Goal: Task Accomplishment & Management: Manage account settings

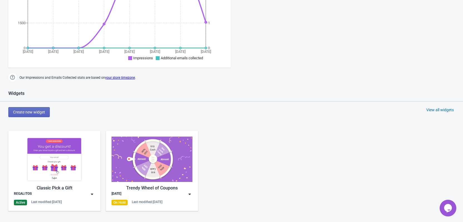
scroll to position [195, 0]
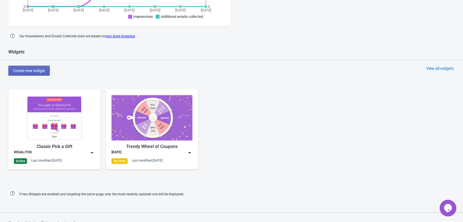
click at [34, 145] on div "Classic Pick a Gift" at bounding box center [54, 146] width 81 height 7
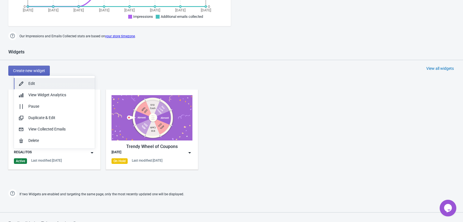
click at [56, 84] on div "Edit" at bounding box center [59, 84] width 62 height 6
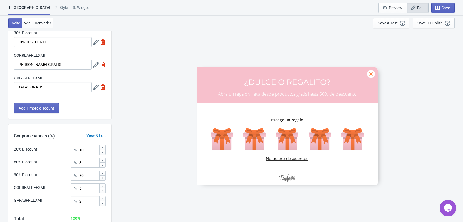
scroll to position [54, 0]
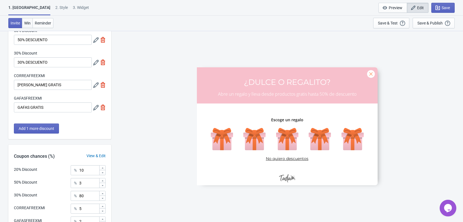
click at [26, 24] on span "Win" at bounding box center [27, 23] width 6 height 4
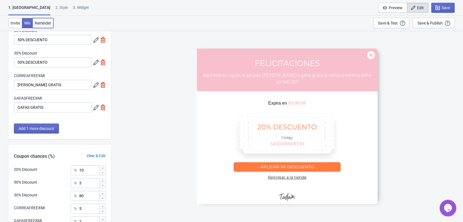
click at [39, 21] on span "Reminder" at bounding box center [43, 23] width 16 height 4
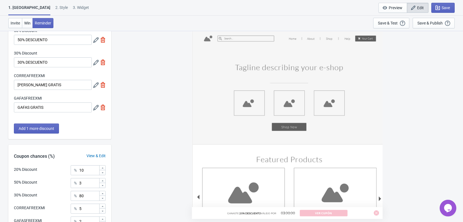
click at [55, 8] on div "2 . Style" at bounding box center [61, 10] width 13 height 10
click at [55, 7] on div "2 . Style" at bounding box center [61, 10] width 13 height 10
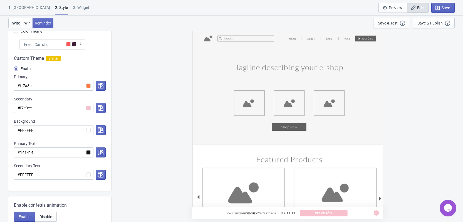
radio input "true"
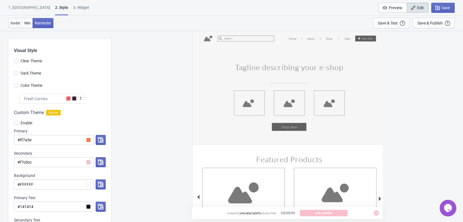
click at [73, 8] on div "3. Widget" at bounding box center [81, 10] width 16 height 10
select select "once"
select select "middle_left"
select select "1"
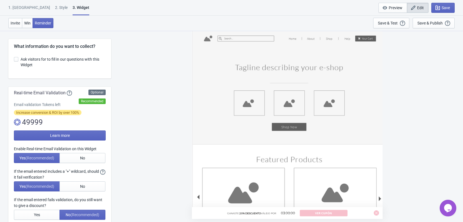
click at [16, 5] on div "1. [GEOGRAPHIC_DATA]" at bounding box center [29, 10] width 42 height 10
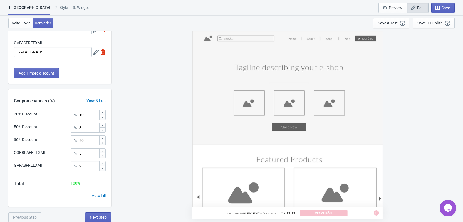
scroll to position [110, 0]
click at [31, 23] on span "Win" at bounding box center [27, 23] width 6 height 4
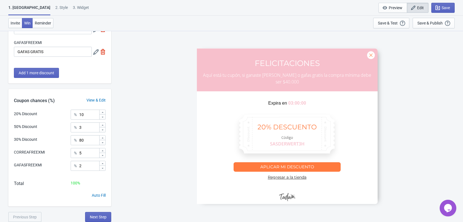
click at [55, 7] on div "2 . Style" at bounding box center [61, 10] width 13 height 10
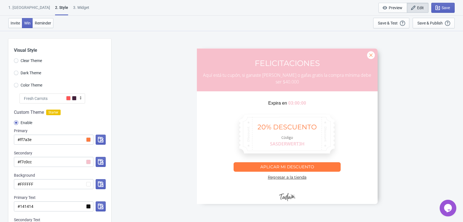
scroll to position [0, 0]
click at [43, 24] on span "Reminder" at bounding box center [43, 23] width 16 height 4
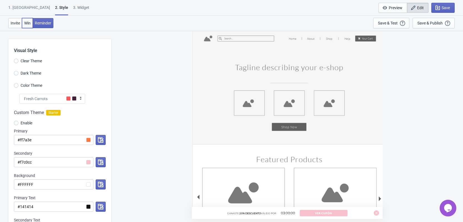
click at [28, 20] on button "Win" at bounding box center [27, 23] width 11 height 10
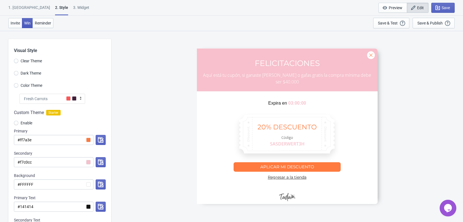
click at [23, 24] on button "Win" at bounding box center [27, 23] width 11 height 10
click at [16, 26] on button "Invite" at bounding box center [15, 23] width 14 height 10
radio input "true"
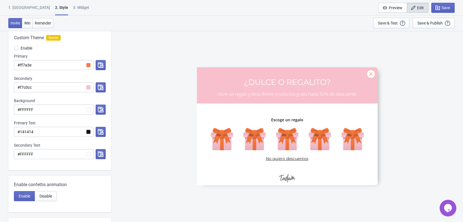
scroll to position [83, 0]
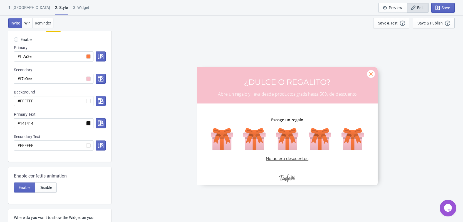
click at [73, 6] on div "3. Widget" at bounding box center [81, 10] width 16 height 10
select select "once"
select select "middle_left"
select select "1"
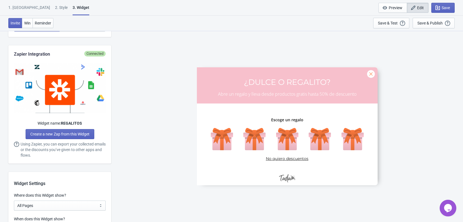
scroll to position [306, 0]
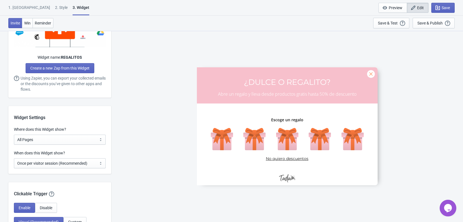
click at [21, 4] on div "1. Coupon 2 . Style 3. Widget 1. Coupon 2 . Style 3. Widget Save and Exit Previ…" at bounding box center [231, 8] width 463 height 16
click at [21, 8] on div "1. [GEOGRAPHIC_DATA]" at bounding box center [29, 10] width 42 height 10
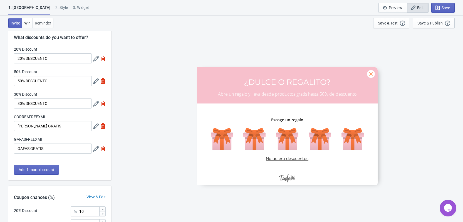
scroll to position [0, 0]
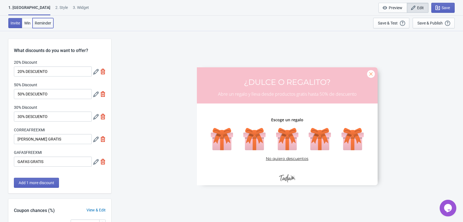
click at [34, 25] on button "Reminder" at bounding box center [43, 23] width 21 height 10
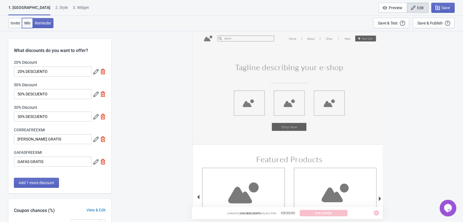
click at [30, 25] on span "Win" at bounding box center [27, 23] width 6 height 4
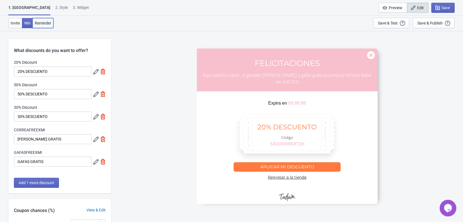
click at [45, 25] on button "Reminder" at bounding box center [43, 23] width 21 height 10
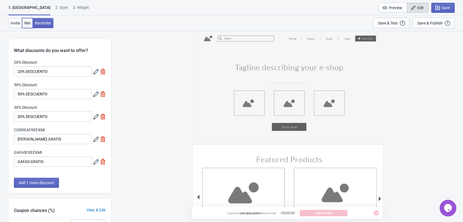
click at [28, 26] on button "Win" at bounding box center [27, 23] width 11 height 10
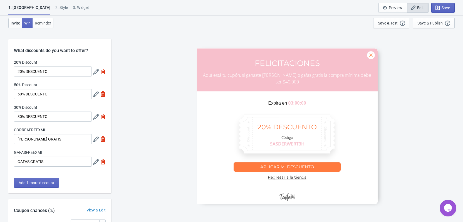
click at [55, 6] on div "2 . Style" at bounding box center [61, 10] width 13 height 10
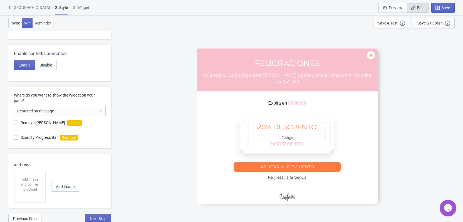
scroll to position [207, 0]
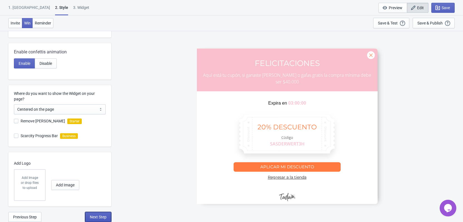
click at [100, 221] on button "Next Step" at bounding box center [98, 217] width 26 height 10
select select "once"
select select "middle_left"
select select "1"
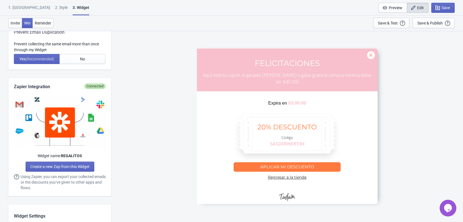
scroll to position [0, 0]
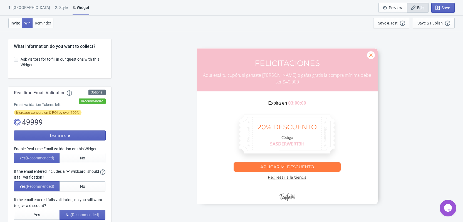
click at [16, 7] on div "1. [GEOGRAPHIC_DATA]" at bounding box center [29, 10] width 42 height 10
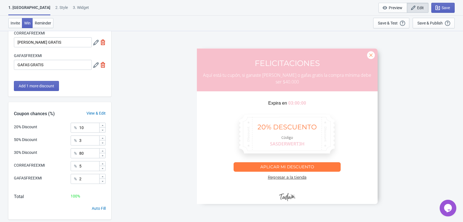
scroll to position [110, 0]
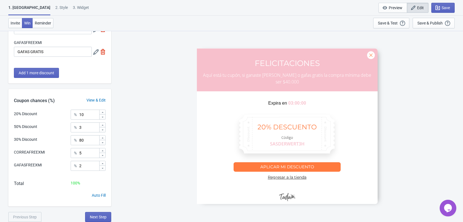
click at [55, 9] on div "2 . Style" at bounding box center [61, 10] width 13 height 10
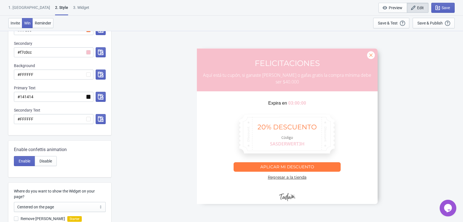
scroll to position [0, 0]
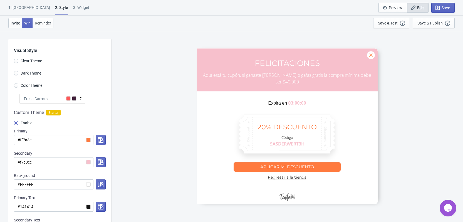
click at [19, 14] on div "1. [GEOGRAPHIC_DATA]" at bounding box center [29, 10] width 42 height 10
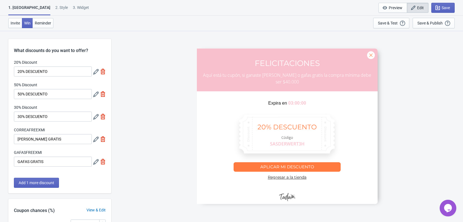
click at [23, 11] on div "1. [GEOGRAPHIC_DATA]" at bounding box center [29, 10] width 42 height 11
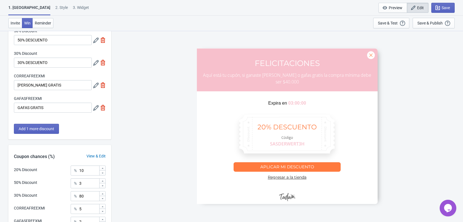
scroll to position [110, 0]
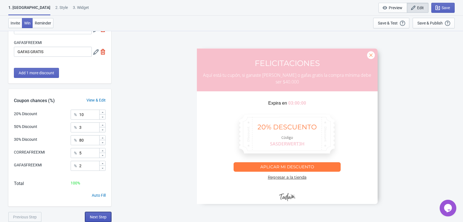
click at [96, 215] on span "Next Step" at bounding box center [98, 217] width 17 height 4
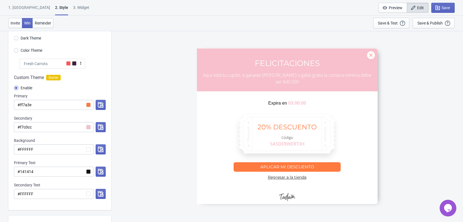
scroll to position [0, 0]
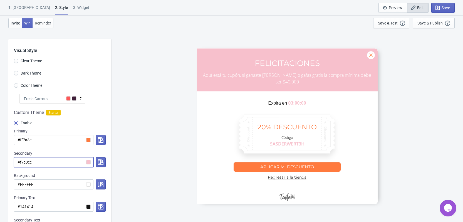
click at [88, 164] on input "#f7c0cc" at bounding box center [54, 162] width 80 height 10
click at [88, 161] on input "#f7c0cc" at bounding box center [54, 162] width 80 height 10
click at [95, 162] on div at bounding box center [99, 162] width 12 height 10
click at [100, 162] on icon "button" at bounding box center [101, 162] width 6 height 6
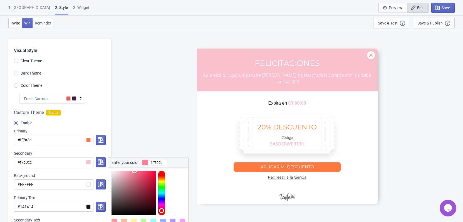
type input "#ff819d"
drag, startPoint x: 121, startPoint y: 172, endPoint x: 133, endPoint y: 170, distance: 12.1
click at [133, 170] on div at bounding box center [148, 191] width 80 height 48
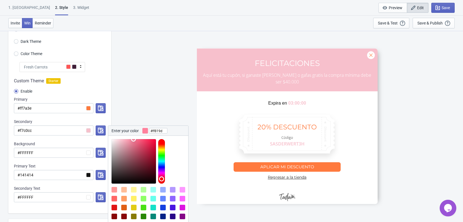
scroll to position [111, 0]
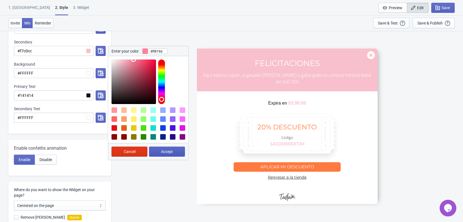
click at [175, 151] on button "Accept" at bounding box center [167, 151] width 36 height 10
radio input "true"
type input "#ff819d"
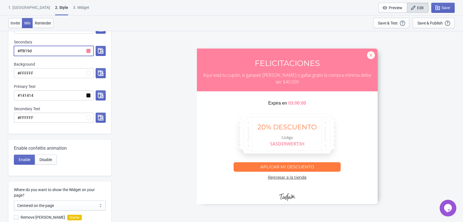
click at [88, 50] on input "#ff819d" at bounding box center [54, 51] width 80 height 10
click at [99, 48] on icon "button" at bounding box center [101, 51] width 6 height 6
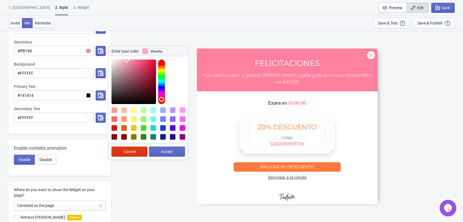
type input "#ffacbf"
drag, startPoint x: 132, startPoint y: 60, endPoint x: 126, endPoint y: 59, distance: 6.4
click at [126, 59] on div at bounding box center [133, 81] width 44 height 44
click at [167, 149] on button "Accept" at bounding box center [167, 151] width 36 height 10
radio input "true"
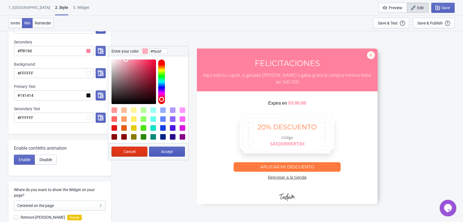
type input "#ffacbf"
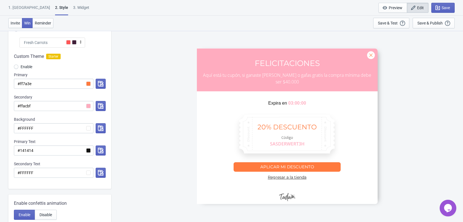
scroll to position [56, 0]
click at [100, 107] on icon "button" at bounding box center [101, 107] width 6 height 6
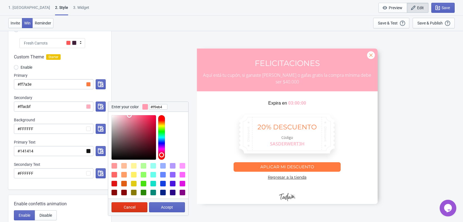
type input "#ff9fb5"
click at [128, 115] on div at bounding box center [148, 136] width 80 height 48
click at [86, 83] on input "#ff7a3e" at bounding box center [54, 84] width 80 height 10
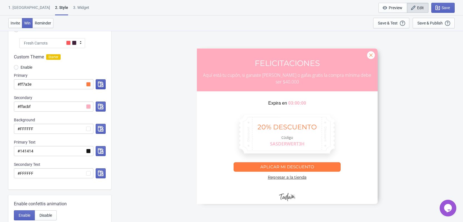
click at [97, 83] on button "button" at bounding box center [101, 84] width 10 height 10
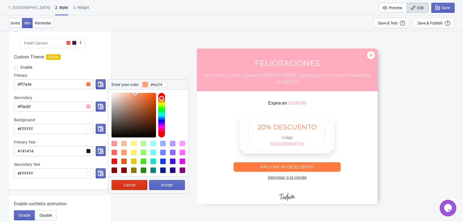
type input "#ffa47b"
drag, startPoint x: 146, startPoint y: 93, endPoint x: 135, endPoint y: 91, distance: 11.9
click at [135, 91] on div at bounding box center [148, 114] width 80 height 48
click at [162, 182] on button "Accept" at bounding box center [167, 185] width 36 height 10
radio input "true"
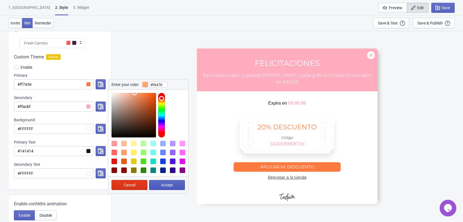
type input "#ffa47b"
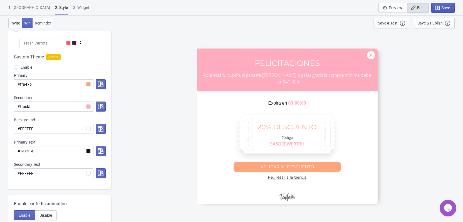
click at [445, 9] on span "Save" at bounding box center [445, 8] width 8 height 4
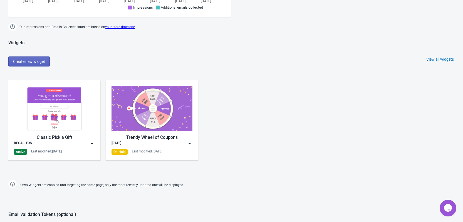
scroll to position [281, 0]
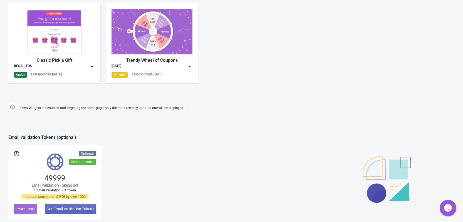
click at [63, 49] on img at bounding box center [54, 31] width 81 height 45
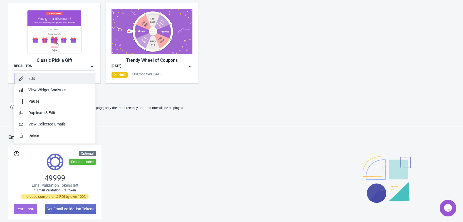
click at [41, 78] on div "Edit" at bounding box center [59, 79] width 62 height 6
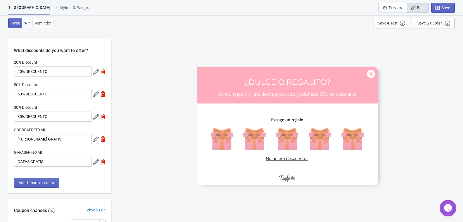
click at [26, 24] on span "Win" at bounding box center [27, 23] width 6 height 4
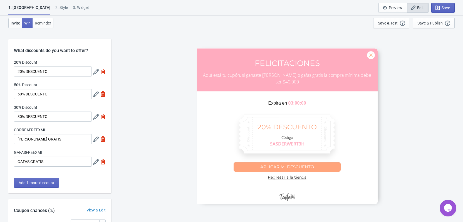
click at [55, 7] on div "2 . Style" at bounding box center [61, 10] width 13 height 10
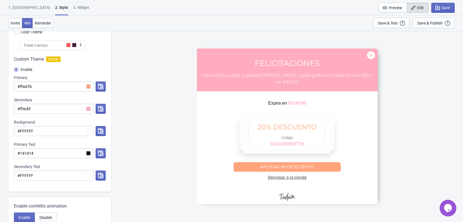
scroll to position [56, 0]
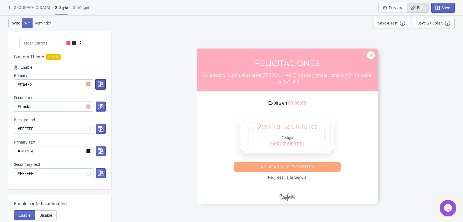
click at [100, 84] on icon "button" at bounding box center [101, 84] width 6 height 6
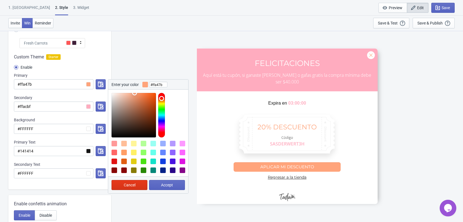
click at [115, 154] on div at bounding box center [114, 153] width 6 height 6
type input "#FF6666"
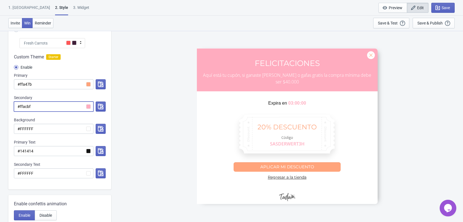
click at [87, 107] on input "#ffacbf" at bounding box center [54, 106] width 80 height 10
click at [88, 104] on input "#ffacbf" at bounding box center [54, 106] width 80 height 10
click at [90, 84] on input "#ffa47b" at bounding box center [54, 84] width 80 height 10
click at [98, 83] on icon "button" at bounding box center [101, 84] width 6 height 6
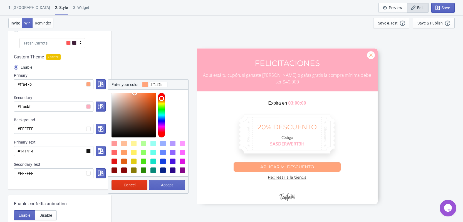
click at [115, 152] on div at bounding box center [114, 153] width 6 height 6
type input "#FF6666"
click at [165, 186] on span "Accept" at bounding box center [167, 185] width 12 height 4
radio input "true"
type input "#FF6666"
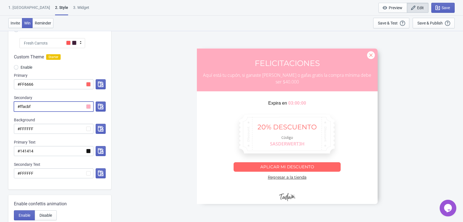
click at [87, 107] on input "#ffacbf" at bounding box center [54, 106] width 80 height 10
click at [87, 106] on input "#ffacbf" at bounding box center [54, 106] width 80 height 10
click at [100, 105] on icon "button" at bounding box center [101, 107] width 6 height 6
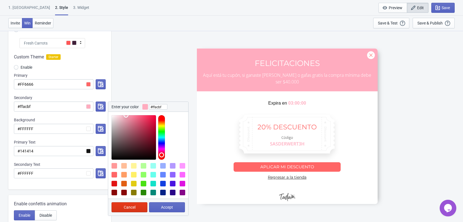
click at [124, 168] on div at bounding box center [150, 181] width 78 height 36
click at [125, 175] on div at bounding box center [124, 175] width 6 height 6
type input "#FF9E66"
click at [170, 209] on span "Accept" at bounding box center [167, 207] width 12 height 4
radio input "true"
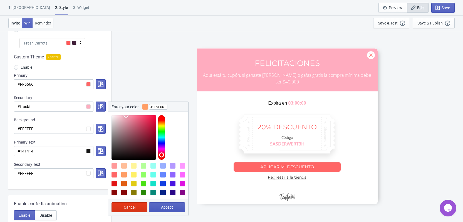
type input "#FF9E66"
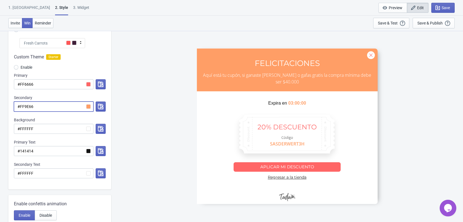
click at [87, 108] on input "#FF9E66" at bounding box center [54, 106] width 80 height 10
click at [100, 106] on icon "button" at bounding box center [101, 107] width 6 height 6
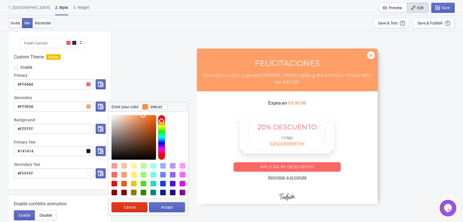
type input "#ff8d4b"
drag, startPoint x: 139, startPoint y: 116, endPoint x: 143, endPoint y: 114, distance: 4.4
click at [143, 114] on div at bounding box center [148, 136] width 80 height 48
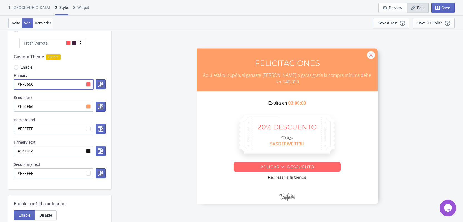
click at [87, 83] on input "#FF6666" at bounding box center [54, 84] width 80 height 10
click at [97, 85] on button "button" at bounding box center [101, 84] width 10 height 10
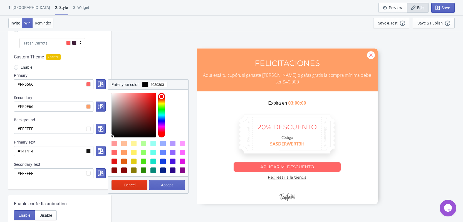
type input "#020202"
drag, startPoint x: 138, startPoint y: 93, endPoint x: 111, endPoint y: 137, distance: 51.2
click at [111, 137] on div at bounding box center [148, 114] width 80 height 48
click at [159, 183] on button "Accept" at bounding box center [167, 185] width 36 height 10
radio input "true"
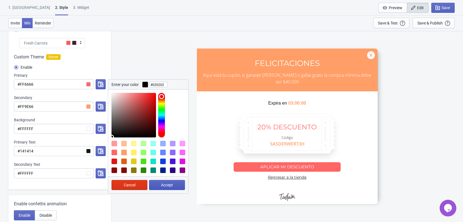
type input "#020202"
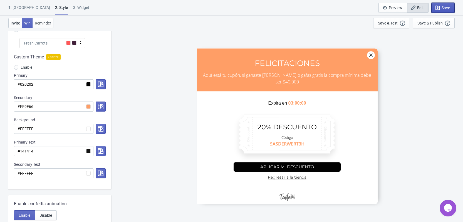
click at [446, 9] on span "Save" at bounding box center [445, 8] width 8 height 4
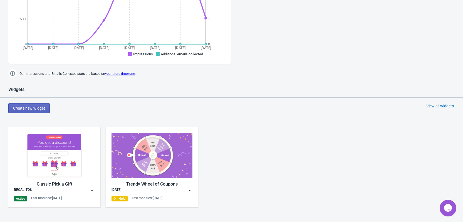
scroll to position [167, 0]
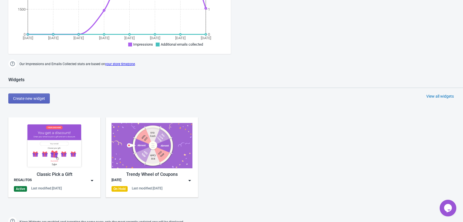
click at [66, 163] on img at bounding box center [54, 145] width 81 height 45
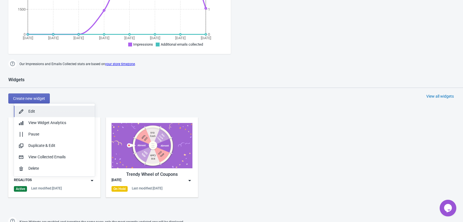
click at [45, 110] on div "Edit" at bounding box center [59, 111] width 62 height 6
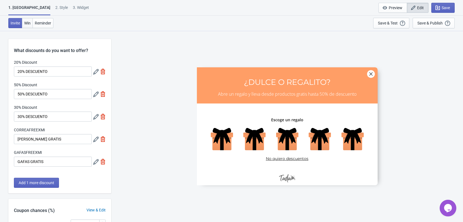
click at [23, 22] on button "Win" at bounding box center [27, 23] width 11 height 10
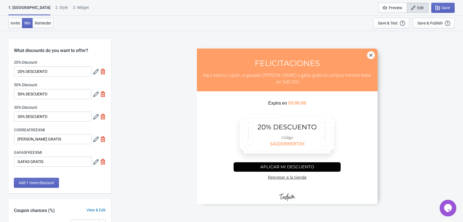
click at [55, 10] on div "2 . Style" at bounding box center [61, 10] width 13 height 10
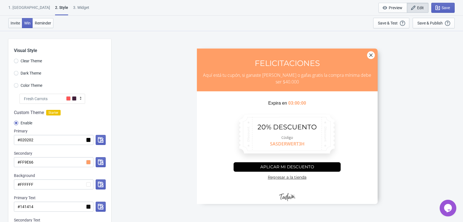
click at [17, 21] on span "Invite" at bounding box center [15, 23] width 9 height 4
radio input "true"
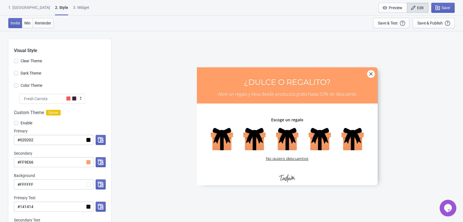
click at [73, 7] on div "3. Widget" at bounding box center [81, 10] width 16 height 10
select select "once"
select select "middle_left"
select select "1"
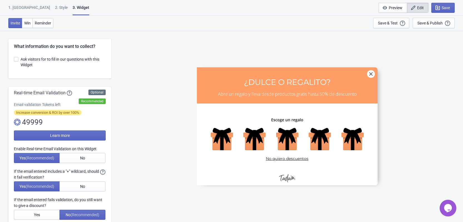
click at [37, 4] on div "1. Coupon 2 . Style 3. Widget 1. Coupon 2 . Style 3. Widget Save and Exit Previ…" at bounding box center [231, 8] width 463 height 16
click at [55, 10] on div "2 . Style" at bounding box center [61, 10] width 13 height 10
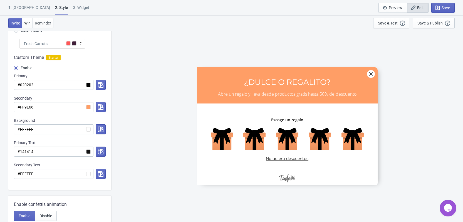
scroll to position [56, 0]
click at [89, 106] on input "#FF9E66" at bounding box center [54, 106] width 80 height 10
click at [88, 108] on input "#FF9E66" at bounding box center [54, 106] width 80 height 10
click at [98, 106] on icon "button" at bounding box center [101, 107] width 6 height 6
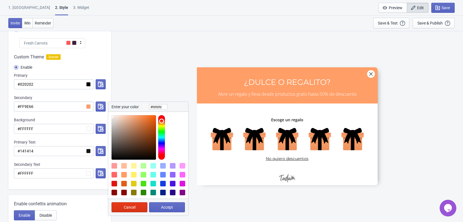
type input "#ffffff"
drag, startPoint x: 140, startPoint y: 115, endPoint x: 98, endPoint y: 112, distance: 42.4
click at [98, 112] on div "Custom Theme Starter Enable Primary #020202 Secondary #FF9E66 Enter your color …" at bounding box center [59, 118] width 103 height 141
click at [167, 206] on span "Accept" at bounding box center [167, 207] width 12 height 4
radio input "true"
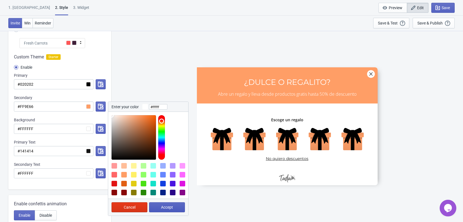
type input "#ffffff"
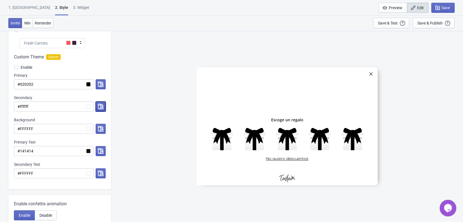
click at [98, 106] on icon "button" at bounding box center [101, 107] width 6 height 6
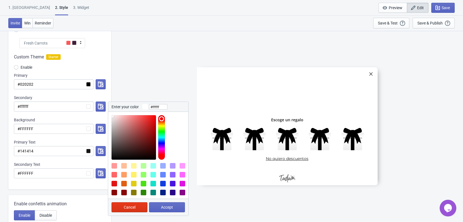
click at [123, 184] on div at bounding box center [124, 184] width 6 height 6
click at [112, 116] on div at bounding box center [133, 137] width 44 height 44
click at [121, 185] on div at bounding box center [124, 184] width 6 height 6
click at [145, 120] on div at bounding box center [133, 137] width 44 height 44
drag, startPoint x: 137, startPoint y: 131, endPoint x: 140, endPoint y: 114, distance: 17.7
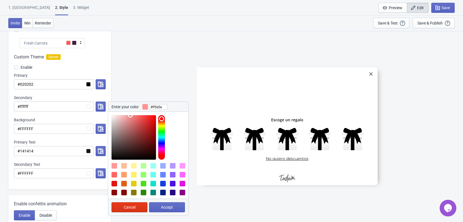
click at [140, 114] on div at bounding box center [148, 136] width 80 height 48
click at [162, 124] on div at bounding box center [161, 137] width 7 height 44
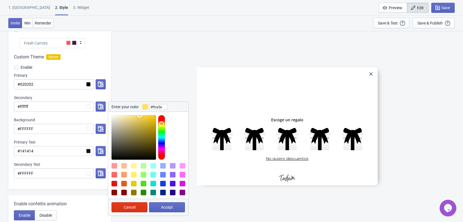
click at [162, 123] on div at bounding box center [161, 137] width 7 height 44
click at [162, 122] on div at bounding box center [161, 137] width 7 height 44
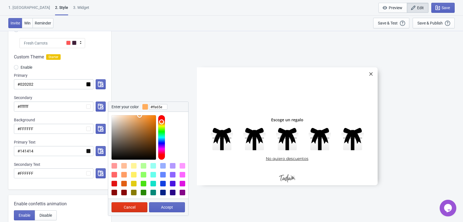
click at [163, 121] on div at bounding box center [161, 137] width 7 height 44
type input "#ff953e"
drag, startPoint x: 139, startPoint y: 115, endPoint x: 145, endPoint y: 111, distance: 7.8
click at [145, 111] on div "Enter your color #ff953e Cancel Accept" at bounding box center [148, 158] width 81 height 114
click at [165, 203] on button "Accept" at bounding box center [167, 207] width 36 height 10
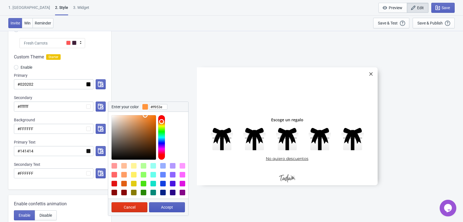
radio input "true"
type input "#ff953e"
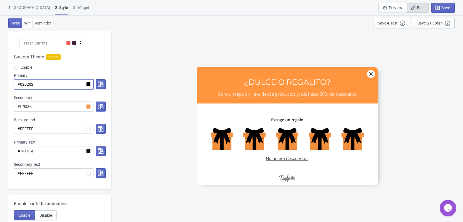
click at [90, 86] on input "#020202" at bounding box center [54, 84] width 80 height 10
click at [98, 85] on icon "button" at bounding box center [101, 84] width 6 height 6
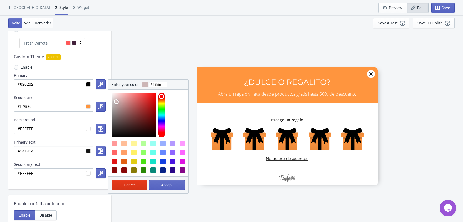
type input "#ffffff"
drag, startPoint x: 118, startPoint y: 105, endPoint x: 104, endPoint y: 92, distance: 18.5
click at [104, 92] on div "Custom Theme Starter Enable Primary #020202 Enter your color #ffffff Cancel Acc…" at bounding box center [59, 118] width 103 height 141
click at [170, 185] on span "Accept" at bounding box center [167, 185] width 12 height 4
radio input "true"
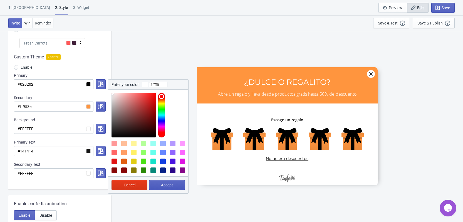
type input "#ffffff"
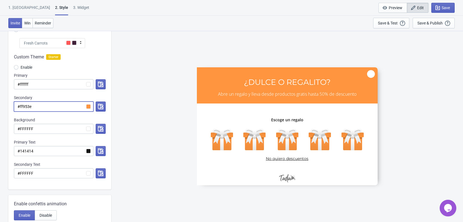
click at [89, 108] on input "#ff953e" at bounding box center [54, 106] width 80 height 10
click at [98, 105] on icon "button" at bounding box center [101, 107] width 6 height 6
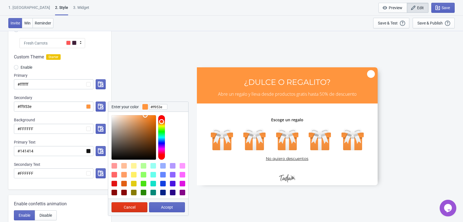
click at [162, 84] on div "SASDERWERT3H ¿DULCE O REGALITO? Abre un regalo y lleva desde productos gratis h…" at bounding box center [287, 126] width 346 height 191
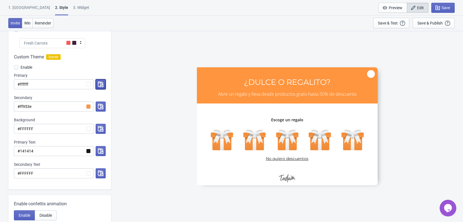
click at [102, 86] on icon "button" at bounding box center [101, 84] width 6 height 6
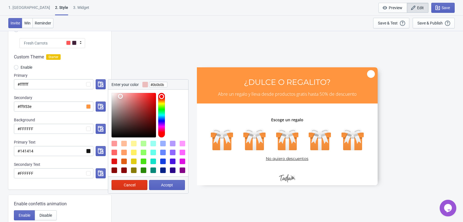
type input "#000000"
drag, startPoint x: 128, startPoint y: 96, endPoint x: 173, endPoint y: 148, distance: 69.2
click at [173, 148] on div at bounding box center [148, 133] width 80 height 87
click at [175, 183] on button "Accept" at bounding box center [167, 185] width 36 height 10
radio input "true"
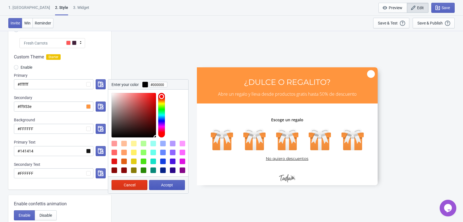
type input "#000000"
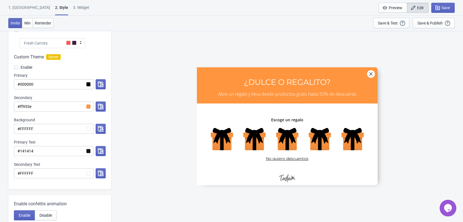
click at [106, 108] on div "Custom Theme Starter Enable Primary #000000 Secondary #ff953e Background #FFFFF…" at bounding box center [59, 118] width 103 height 141
click at [100, 106] on icon "button" at bounding box center [101, 107] width 6 height 6
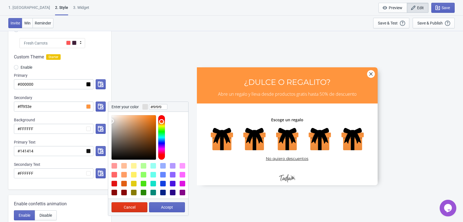
type input "#ffffff"
drag, startPoint x: 123, startPoint y: 120, endPoint x: 88, endPoint y: 106, distance: 37.7
click at [88, 106] on div "#ff953e Enter your color #ffffff Cancel Accept" at bounding box center [60, 106] width 92 height 10
click at [157, 203] on button "Accept" at bounding box center [167, 207] width 36 height 10
radio input "true"
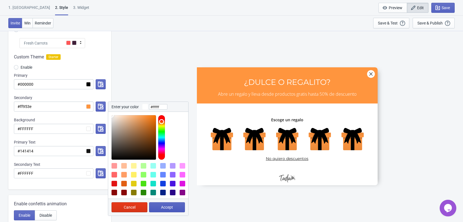
type input "#ffffff"
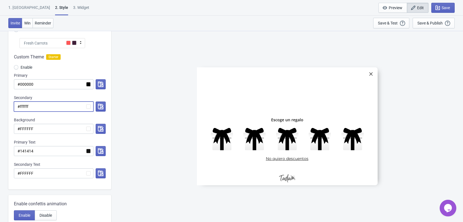
click at [87, 106] on input "#ffffff" at bounding box center [54, 106] width 80 height 10
click at [87, 105] on input "#ffffff" at bounding box center [54, 106] width 80 height 10
click at [87, 82] on input "#000000" at bounding box center [54, 84] width 80 height 10
click at [106, 84] on div "Custom Theme Starter Enable Primary #000000 Secondary #ffffff Background #FFFFF…" at bounding box center [59, 118] width 103 height 141
click at [100, 83] on icon "button" at bounding box center [101, 84] width 6 height 6
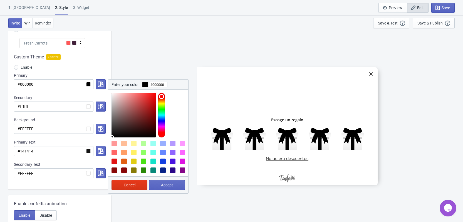
click at [164, 144] on div at bounding box center [163, 144] width 6 height 6
click at [172, 145] on div at bounding box center [173, 144] width 6 height 6
type input "#B499FF"
click at [173, 145] on div at bounding box center [173, 144] width 6 height 6
click at [171, 143] on div at bounding box center [173, 144] width 6 height 6
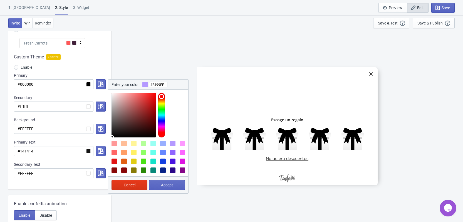
click at [171, 143] on div at bounding box center [173, 144] width 6 height 6
click at [170, 183] on span "Accept" at bounding box center [167, 185] width 12 height 4
radio input "true"
type input "#B499FF"
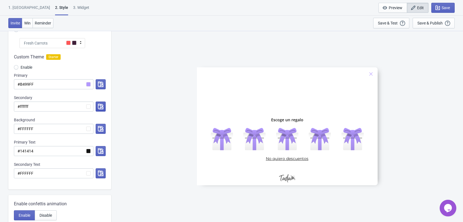
click at [100, 107] on icon "button" at bounding box center [101, 107] width 6 height 6
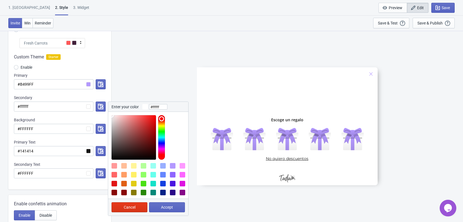
click at [116, 168] on div at bounding box center [114, 166] width 6 height 6
type input "#FF9999"
click at [163, 203] on button "Accept" at bounding box center [167, 207] width 36 height 10
radio input "true"
type input "#FF9999"
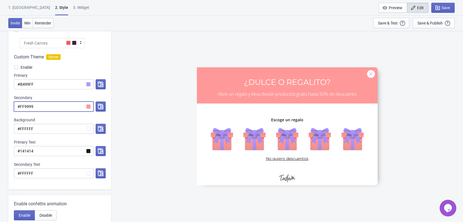
click at [89, 108] on input "#FF9999" at bounding box center [54, 106] width 80 height 10
click at [100, 105] on icon "button" at bounding box center [101, 107] width 6 height 6
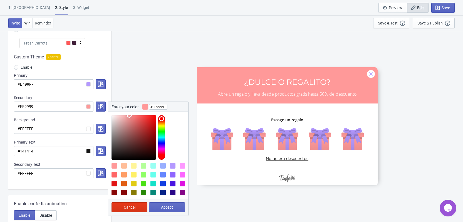
click at [173, 165] on div at bounding box center [173, 166] width 6 height 6
type input "#B499FF"
click at [173, 165] on div at bounding box center [173, 166] width 6 height 6
click at [146, 106] on div at bounding box center [145, 107] width 6 height 6
click at [164, 207] on span "Accept" at bounding box center [167, 207] width 12 height 4
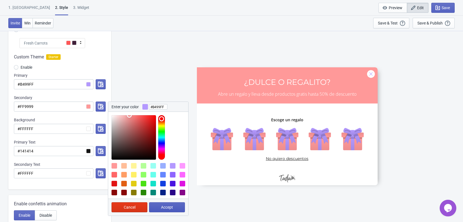
radio input "true"
type input "#B499FF"
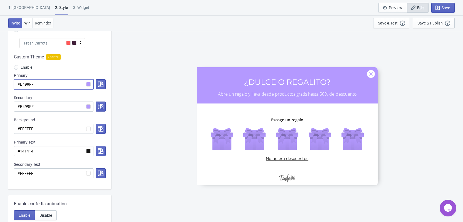
click at [87, 83] on input "#B499FF" at bounding box center [54, 84] width 80 height 10
click at [90, 83] on input "#B499FF" at bounding box center [54, 84] width 80 height 10
click at [89, 84] on input "#B499FF" at bounding box center [54, 84] width 80 height 10
click at [103, 83] on icon "button" at bounding box center [101, 84] width 6 height 6
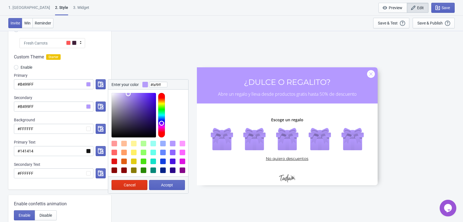
type input "#ffffff"
drag, startPoint x: 128, startPoint y: 94, endPoint x: 130, endPoint y: 180, distance: 85.9
click at [96, 91] on div "Custom Theme Starter Enable Primary #B499FF Enter your color #ffffff Cancel Acc…" at bounding box center [59, 118] width 103 height 141
click at [176, 185] on button "Accept" at bounding box center [167, 185] width 36 height 10
radio input "true"
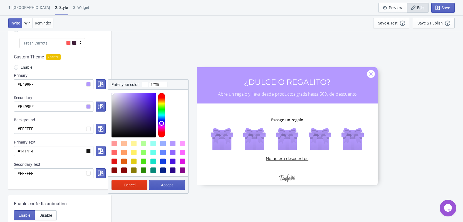
type input "#ffffff"
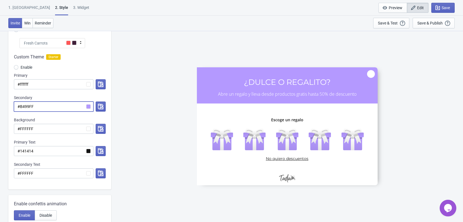
click at [89, 108] on input "#B499FF" at bounding box center [54, 106] width 80 height 10
click at [89, 106] on input "#B499FF" at bounding box center [54, 106] width 80 height 10
click at [89, 83] on input "#ffffff" at bounding box center [54, 84] width 80 height 10
click at [98, 106] on icon "button" at bounding box center [101, 107] width 6 height 6
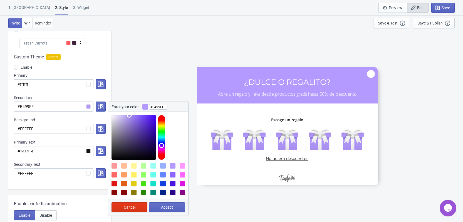
click at [124, 175] on div at bounding box center [124, 175] width 6 height 6
type input "#FF9E66"
click at [167, 208] on span "Accept" at bounding box center [167, 207] width 12 height 4
radio input "true"
type input "#FF9E66"
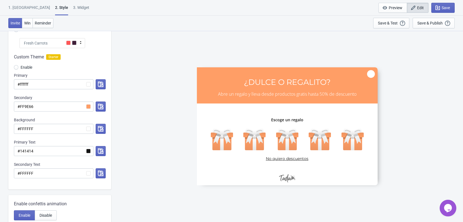
click at [95, 84] on div at bounding box center [99, 84] width 12 height 10
click at [96, 83] on button "button" at bounding box center [101, 84] width 10 height 10
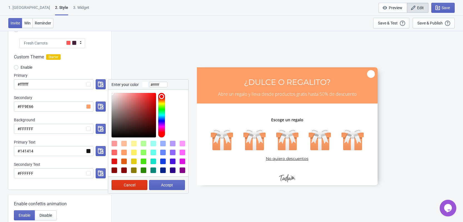
click at [113, 144] on div at bounding box center [114, 144] width 6 height 6
type input "#FF9999"
click at [168, 184] on span "Accept" at bounding box center [167, 185] width 12 height 4
radio input "true"
type input "#FF9999"
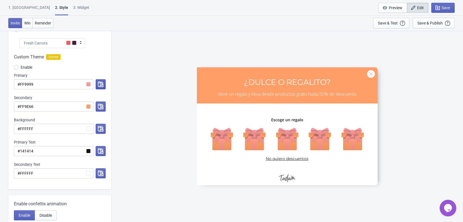
click at [100, 83] on icon "button" at bounding box center [101, 84] width 6 height 6
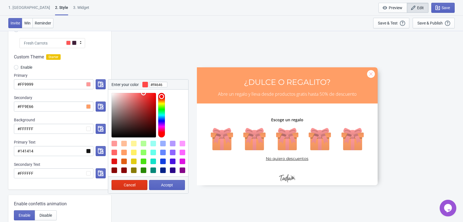
drag, startPoint x: 129, startPoint y: 94, endPoint x: 144, endPoint y: 89, distance: 15.1
click at [144, 89] on div "Enter your color #ff4646 Cancel Accept" at bounding box center [148, 136] width 81 height 114
type input "#ff7e7e"
drag, startPoint x: 143, startPoint y: 94, endPoint x: 134, endPoint y: 90, distance: 10.0
click at [134, 90] on div at bounding box center [148, 114] width 80 height 48
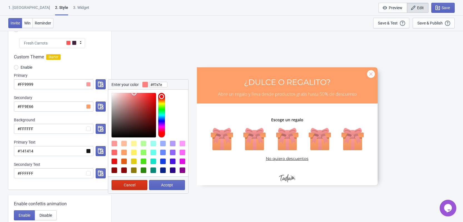
click at [131, 189] on button "Cancel" at bounding box center [129, 185] width 36 height 10
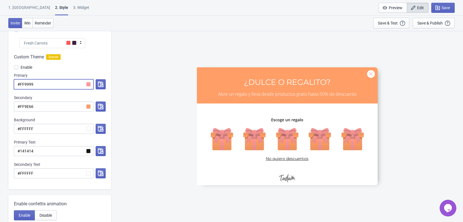
click at [89, 84] on input "#FF9999" at bounding box center [54, 84] width 80 height 10
click at [88, 85] on input "#FF9999" at bounding box center [54, 84] width 80 height 10
click at [86, 83] on input "#FF9999" at bounding box center [54, 84] width 80 height 10
click at [103, 82] on icon "button" at bounding box center [101, 84] width 6 height 6
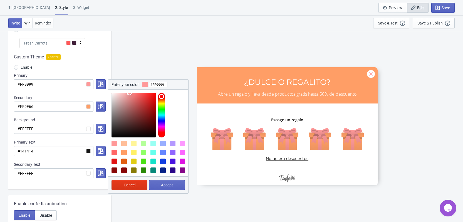
drag, startPoint x: 130, startPoint y: 93, endPoint x: 139, endPoint y: 91, distance: 8.5
click at [139, 91] on div at bounding box center [148, 114] width 80 height 48
type input "#ff7171"
drag, startPoint x: 126, startPoint y: 93, endPoint x: 136, endPoint y: 93, distance: 10.3
click at [136, 93] on div at bounding box center [148, 114] width 80 height 48
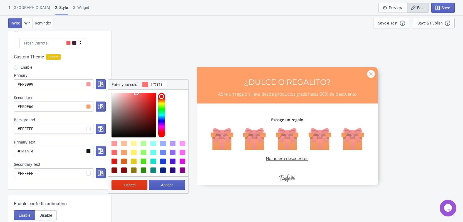
click at [162, 187] on span "Accept" at bounding box center [167, 185] width 12 height 4
radio input "true"
type input "#ff7171"
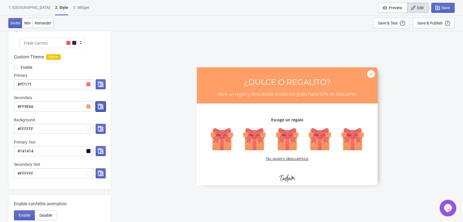
click at [101, 107] on icon "button" at bounding box center [101, 107] width 6 height 6
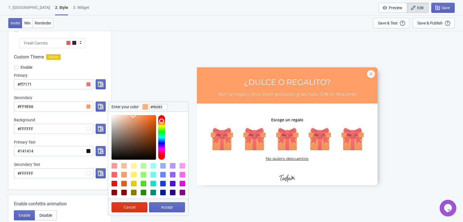
type input "#ffb184"
drag, startPoint x: 138, startPoint y: 116, endPoint x: 133, endPoint y: 113, distance: 6.2
click at [133, 113] on div at bounding box center [148, 136] width 80 height 48
click at [169, 208] on span "Accept" at bounding box center [167, 207] width 12 height 4
radio input "true"
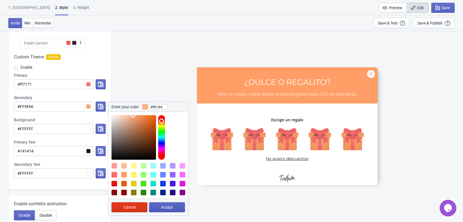
type input "#ffb184"
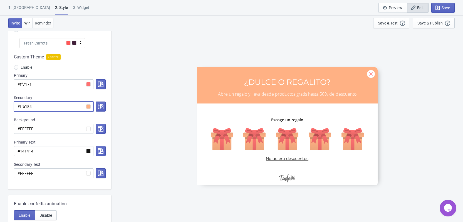
click at [91, 108] on input "#ffb184" at bounding box center [54, 106] width 80 height 10
click at [100, 108] on icon "button" at bounding box center [101, 107] width 6 height 6
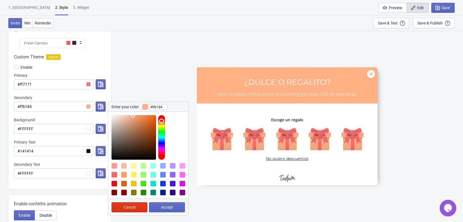
click at [133, 114] on div at bounding box center [148, 136] width 80 height 48
type input "#ffa069"
drag, startPoint x: 132, startPoint y: 116, endPoint x: 138, endPoint y: 112, distance: 6.6
click at [138, 112] on div at bounding box center [148, 136] width 80 height 48
click at [169, 204] on button "Accept" at bounding box center [167, 207] width 36 height 10
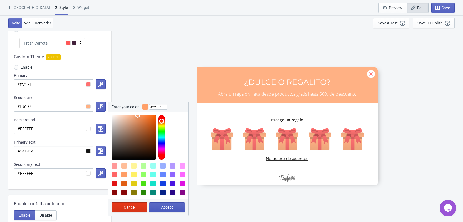
radio input "true"
type input "#ffa069"
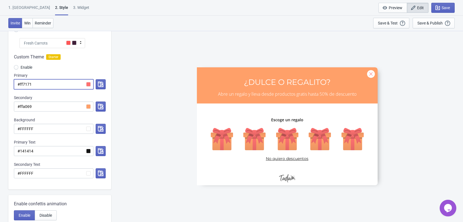
click at [87, 84] on input "#ff7171" at bounding box center [54, 84] width 80 height 10
click at [98, 85] on icon "button" at bounding box center [101, 84] width 6 height 6
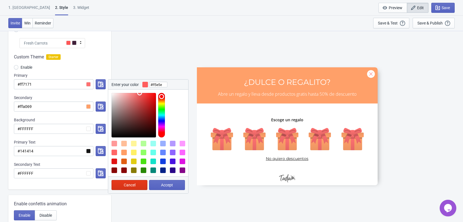
type input "#ff5c5c"
drag, startPoint x: 136, startPoint y: 93, endPoint x: 140, endPoint y: 91, distance: 4.0
click at [140, 91] on div at bounding box center [148, 114] width 80 height 48
click at [161, 186] on span "Accept" at bounding box center [167, 185] width 12 height 4
radio input "true"
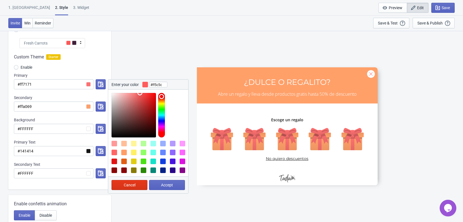
type input "#ff5c5c"
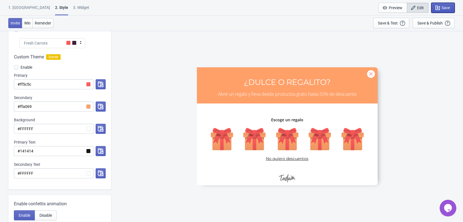
click at [447, 8] on span "Save" at bounding box center [445, 8] width 8 height 4
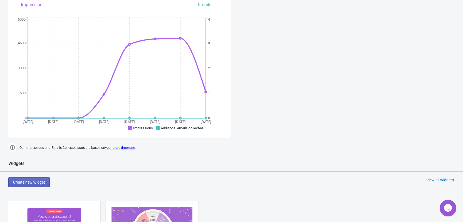
scroll to position [142, 0]
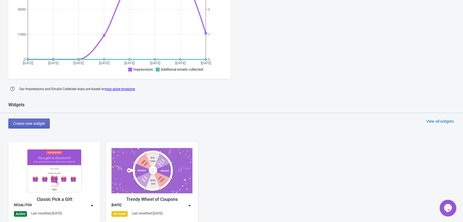
click at [72, 171] on img at bounding box center [54, 170] width 81 height 45
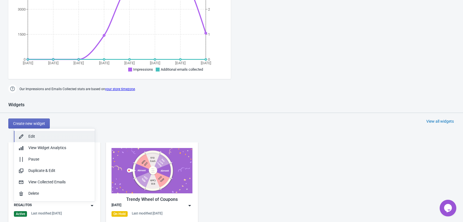
click at [51, 134] on div "Edit" at bounding box center [59, 136] width 62 height 6
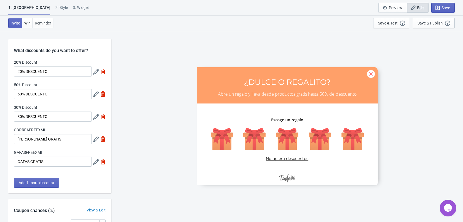
click at [55, 5] on div "2 . Style" at bounding box center [61, 10] width 13 height 10
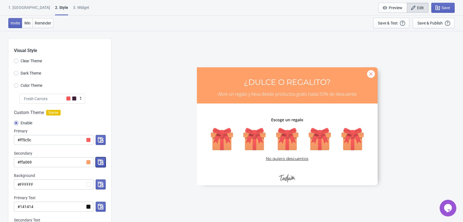
click at [103, 163] on icon "button" at bounding box center [101, 162] width 6 height 6
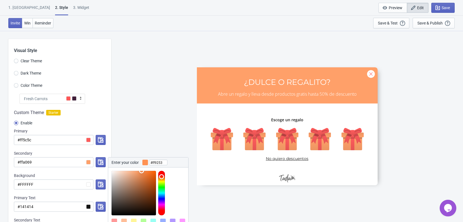
type input "#ff9151"
drag, startPoint x: 138, startPoint y: 172, endPoint x: 142, endPoint y: 170, distance: 4.6
click at [142, 170] on div at bounding box center [148, 191] width 80 height 48
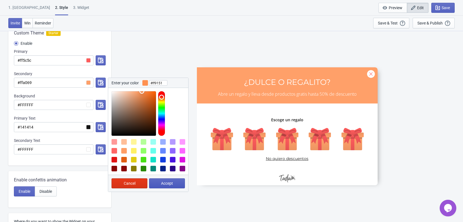
scroll to position [111, 0]
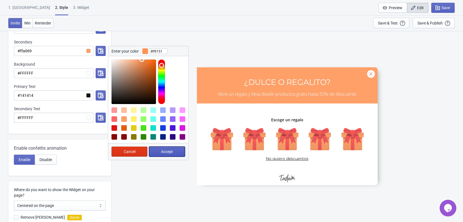
click at [172, 153] on span "Accept" at bounding box center [167, 151] width 12 height 4
radio input "true"
type input "#ff9151"
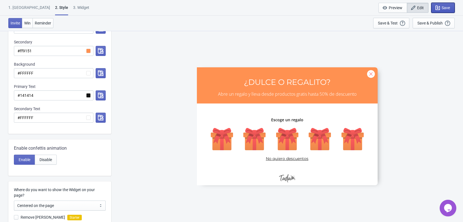
click at [451, 6] on button "Save" at bounding box center [442, 8] width 23 height 10
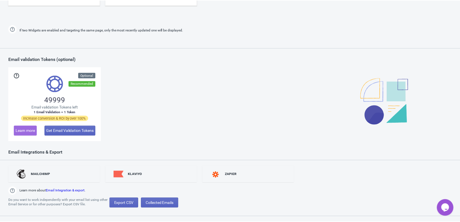
scroll to position [367, 0]
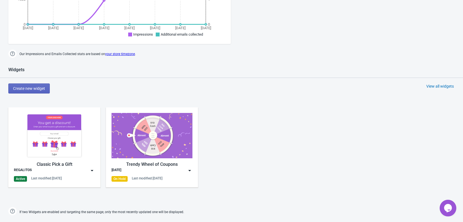
scroll to position [228, 0]
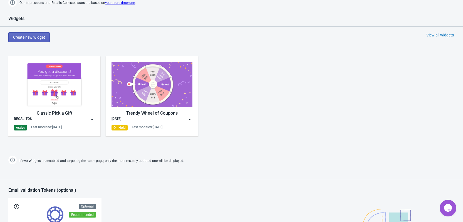
click at [68, 111] on div "Classic Pick a Gift" at bounding box center [54, 113] width 81 height 7
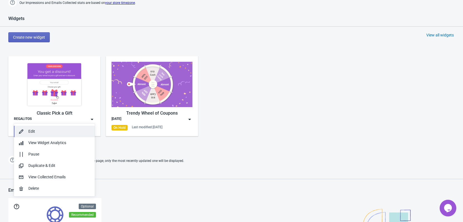
click at [60, 128] on button "Edit" at bounding box center [54, 131] width 81 height 11
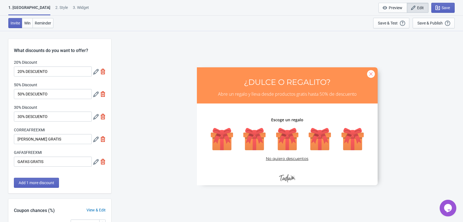
click at [55, 9] on div "2 . Style" at bounding box center [61, 10] width 13 height 10
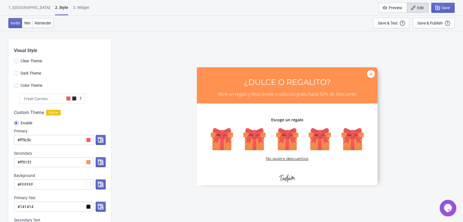
click at [14, 11] on div "1. [GEOGRAPHIC_DATA]" at bounding box center [29, 10] width 42 height 10
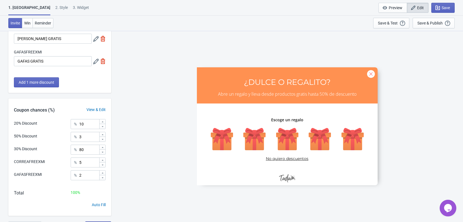
scroll to position [110, 0]
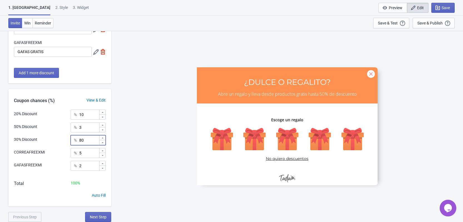
click at [86, 136] on input "80" at bounding box center [89, 140] width 20 height 10
type input "8"
type input "60"
click at [83, 150] on input "5" at bounding box center [89, 153] width 20 height 10
type input "10"
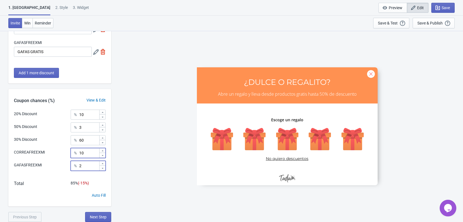
click at [80, 165] on input "2" at bounding box center [89, 166] width 20 height 10
click at [95, 165] on input "2" at bounding box center [89, 166] width 20 height 10
type input "15"
click at [87, 124] on input "3" at bounding box center [89, 127] width 20 height 10
type input "5"
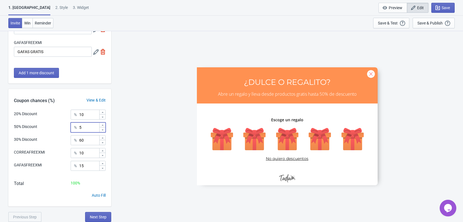
click at [142, 162] on div "SASDERWERT3H ¿DULCE O REGALITO? Abre un regalo y lleva desde productos gratis h…" at bounding box center [287, 126] width 346 height 191
click at [87, 128] on input "5" at bounding box center [89, 127] width 20 height 10
type input "3"
click at [87, 113] on input "10" at bounding box center [89, 115] width 20 height 10
click at [87, 142] on input "60" at bounding box center [89, 140] width 20 height 10
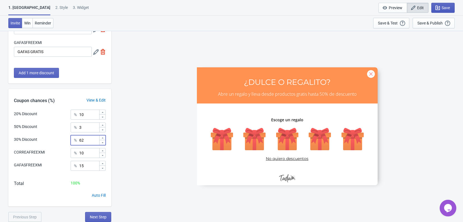
type input "62"
click at [441, 8] on span "Save" at bounding box center [443, 8] width 14 height 6
